Goal: Navigation & Orientation: Find specific page/section

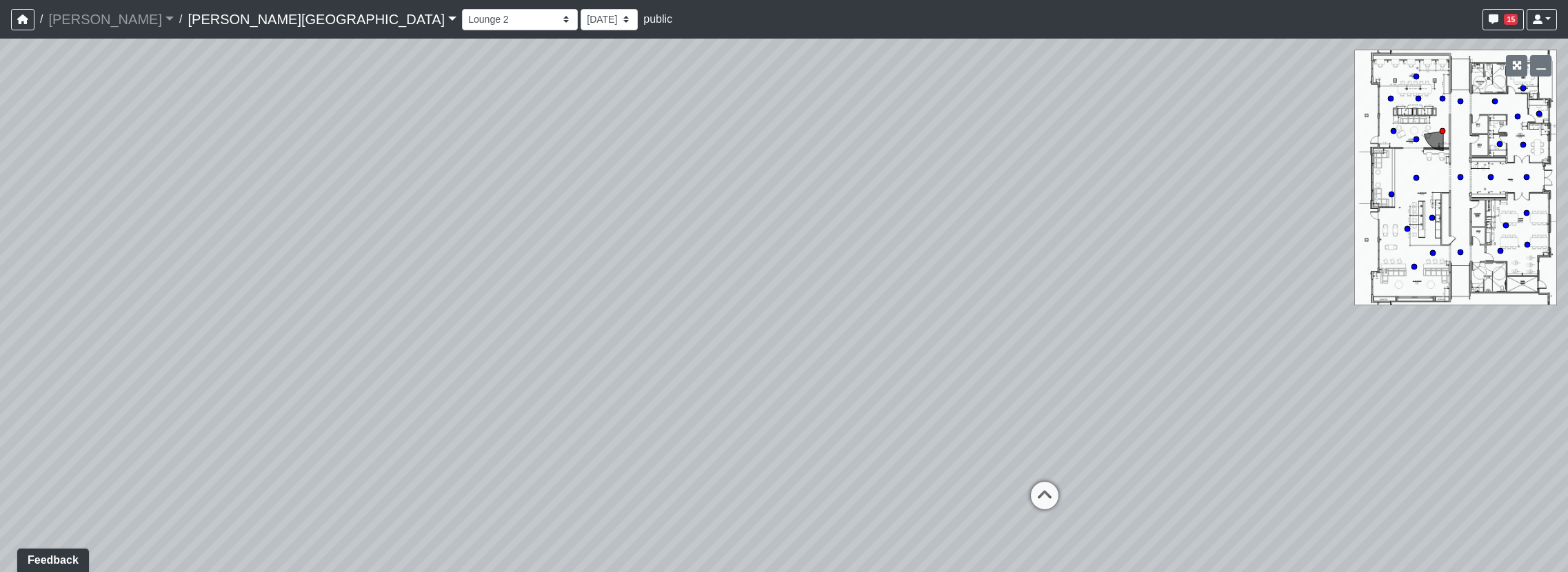
drag, startPoint x: 603, startPoint y: 258, endPoint x: 1139, endPoint y: 338, distance: 541.9
click at [1139, 334] on div "Loading... Hallway - Hallway 2 Loading... Entry Loading... Clubroom - Entrance …" at bounding box center [784, 305] width 1568 height 533
click at [1067, 509] on icon at bounding box center [1075, 520] width 42 height 42
drag, startPoint x: 683, startPoint y: 366, endPoint x: 707, endPoint y: 447, distance: 84.5
click at [790, 380] on div "Loading... Hallway - Hallway 2 Loading... Entry Loading... Clubroom - Entrance …" at bounding box center [784, 305] width 1568 height 533
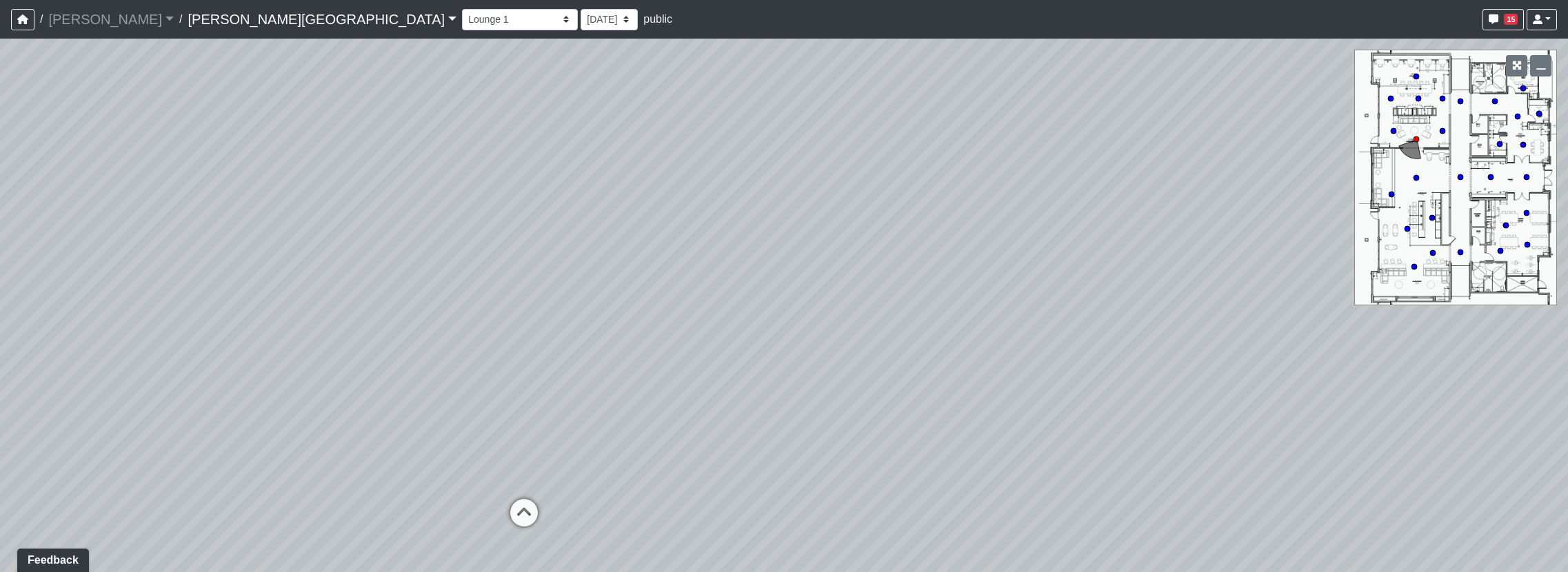
drag, startPoint x: 533, startPoint y: 505, endPoint x: 660, endPoint y: 411, distance: 158.0
click at [660, 410] on div "Loading... Hallway - Hallway 2 Loading... Entry Loading... Clubroom - Entrance …" at bounding box center [784, 305] width 1568 height 533
drag, startPoint x: 650, startPoint y: 379, endPoint x: 257, endPoint y: 467, distance: 402.7
click at [220, 489] on div "Loading... Hallway - Hallway 2 Loading... Entry Loading... Clubroom - Entrance …" at bounding box center [784, 305] width 1568 height 533
drag, startPoint x: 315, startPoint y: 449, endPoint x: 755, endPoint y: 224, distance: 494.2
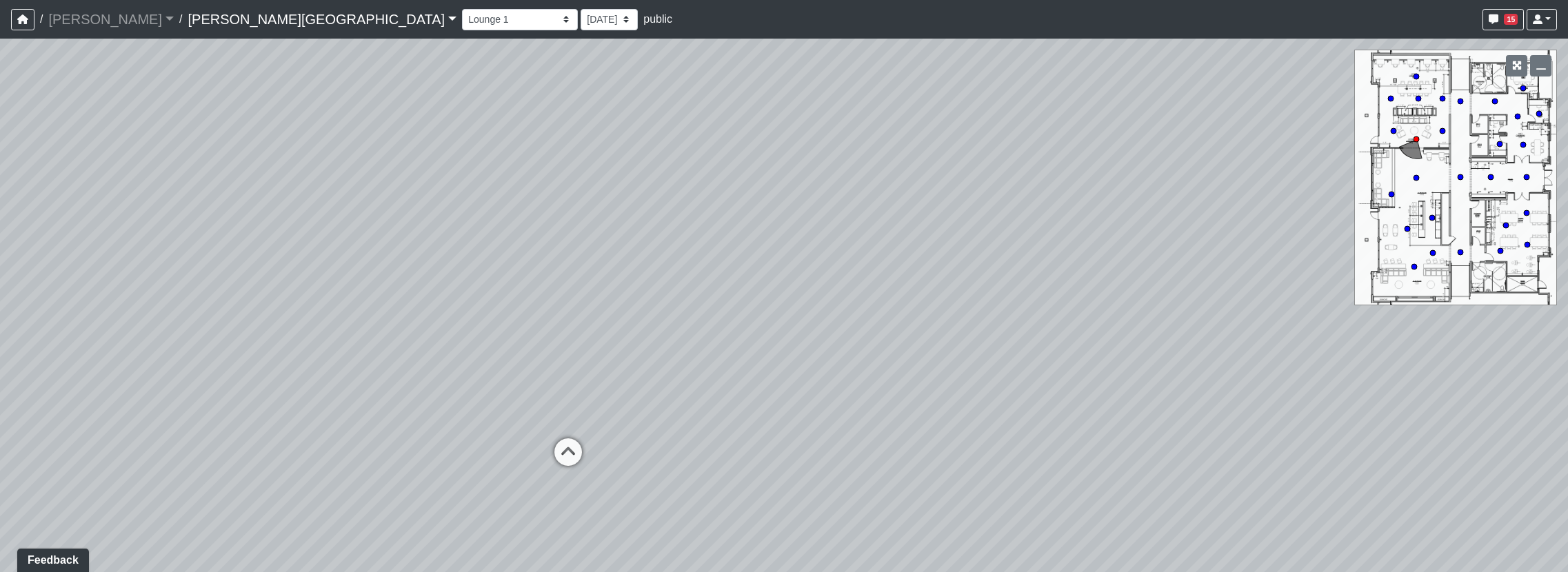
click at [755, 224] on div "Loading... Hallway - Hallway 2 Loading... Entry Loading... Clubroom - Entrance …" at bounding box center [784, 305] width 1568 height 533
click at [557, 449] on icon at bounding box center [568, 458] width 42 height 42
drag, startPoint x: 657, startPoint y: 339, endPoint x: 190, endPoint y: 306, distance: 468.2
click at [190, 306] on div "Loading... Hallway - Hallway 2 Loading... Entry Loading... Clubroom - Entrance …" at bounding box center [784, 305] width 1568 height 533
drag, startPoint x: 597, startPoint y: 348, endPoint x: 42, endPoint y: 341, distance: 555.0
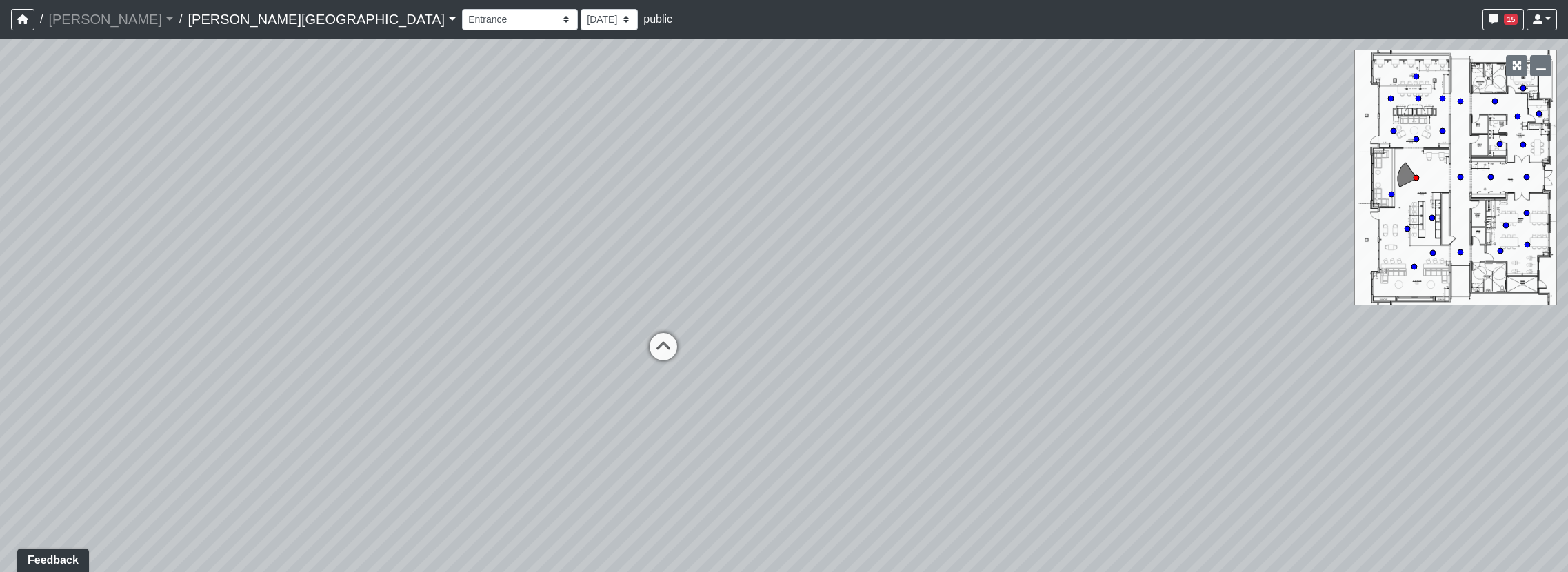
click at [42, 341] on div "Loading... Hallway - Hallway 2 Loading... Entry Loading... Clubroom - Entrance …" at bounding box center [784, 305] width 1568 height 533
drag, startPoint x: 613, startPoint y: 468, endPoint x: 644, endPoint y: 352, distance: 120.1
click at [640, 333] on div "Loading... Hallway - Hallway 2 Loading... Entry Loading... Clubroom - Entrance …" at bounding box center [784, 305] width 1568 height 533
click at [1528, 175] on circle at bounding box center [1526, 177] width 5 height 5
select select "jjYrwuVTQNM22FbxVCQ1FR"
